Goal: Find specific page/section: Find specific page/section

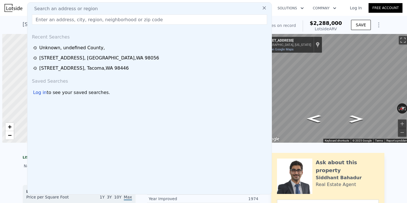
scroll to position [0, 2]
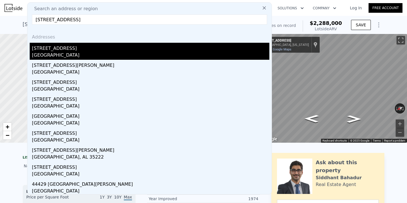
type input "[STREET_ADDRESS]"
click at [178, 53] on div "[GEOGRAPHIC_DATA]" at bounding box center [150, 56] width 237 height 8
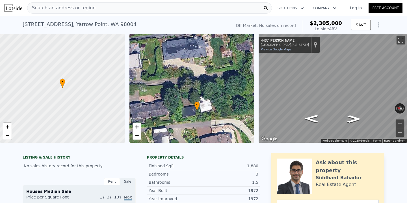
drag, startPoint x: 206, startPoint y: 86, endPoint x: 210, endPoint y: 109, distance: 23.9
click at [210, 109] on div "• + −" at bounding box center [191, 88] width 125 height 108
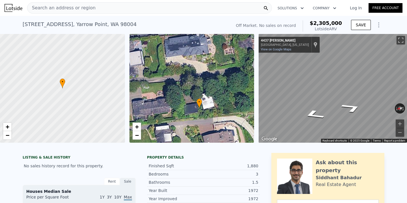
drag, startPoint x: 233, startPoint y: 111, endPoint x: 235, endPoint y: 108, distance: 4.2
click at [235, 108] on div "• + −" at bounding box center [191, 88] width 125 height 108
click at [350, 108] on icon "Go South, Bonnie Brae" at bounding box center [351, 107] width 38 height 15
click at [350, 104] on icon "Go South, Bonnie Brae" at bounding box center [351, 107] width 38 height 15
click at [320, 109] on icon "Go North, Bonnie Brae" at bounding box center [314, 114] width 38 height 15
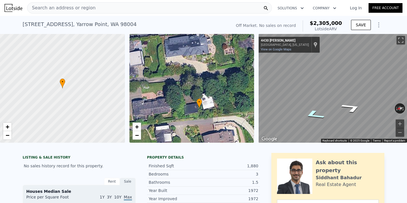
click at [320, 109] on icon "Go North, Bonnie Brae" at bounding box center [314, 114] width 38 height 15
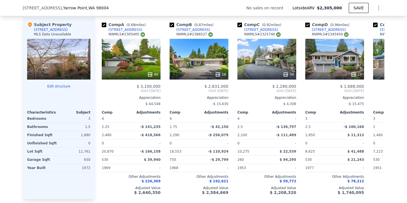
scroll to position [546, 0]
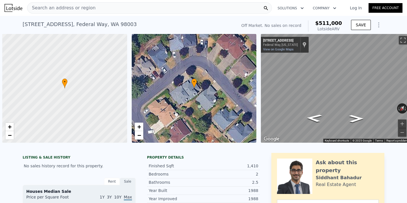
scroll to position [0, 2]
